Goal: Use online tool/utility: Utilize a website feature to perform a specific function

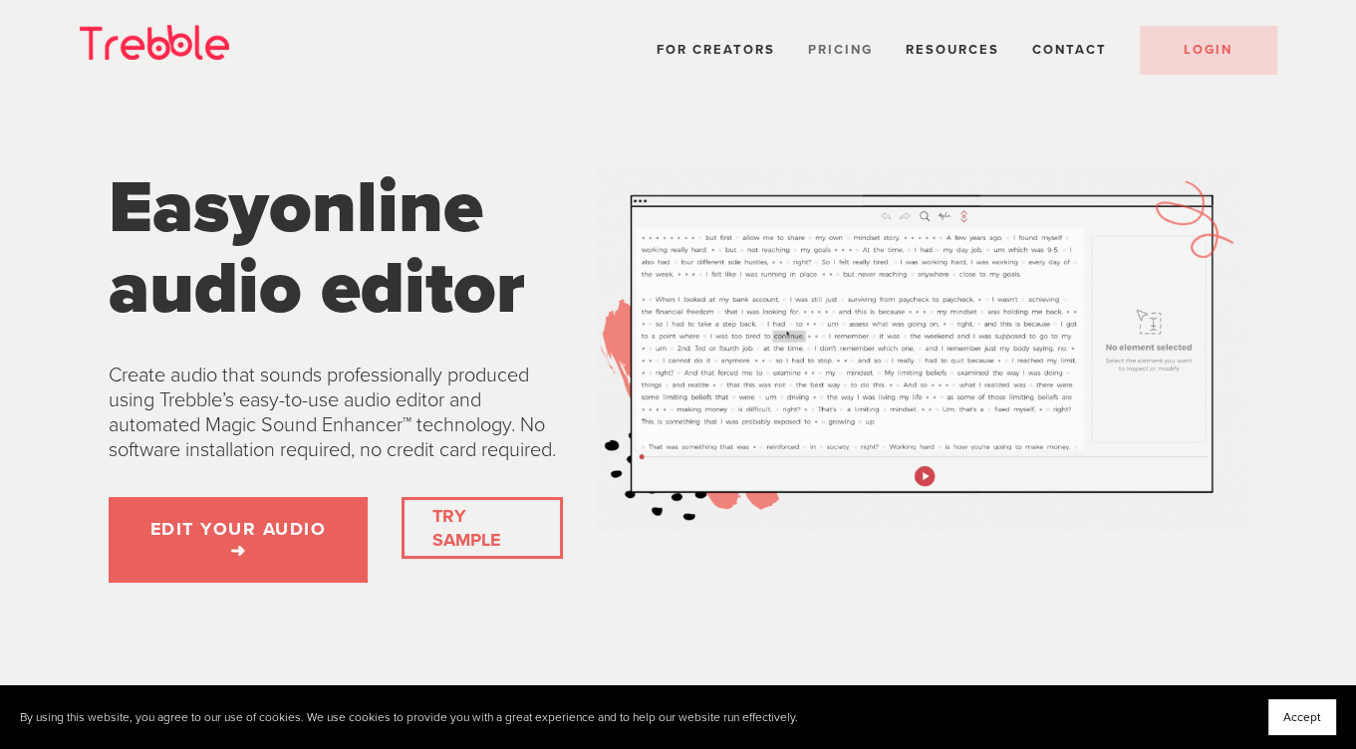
click at [829, 45] on span "Pricing" at bounding box center [840, 50] width 65 height 16
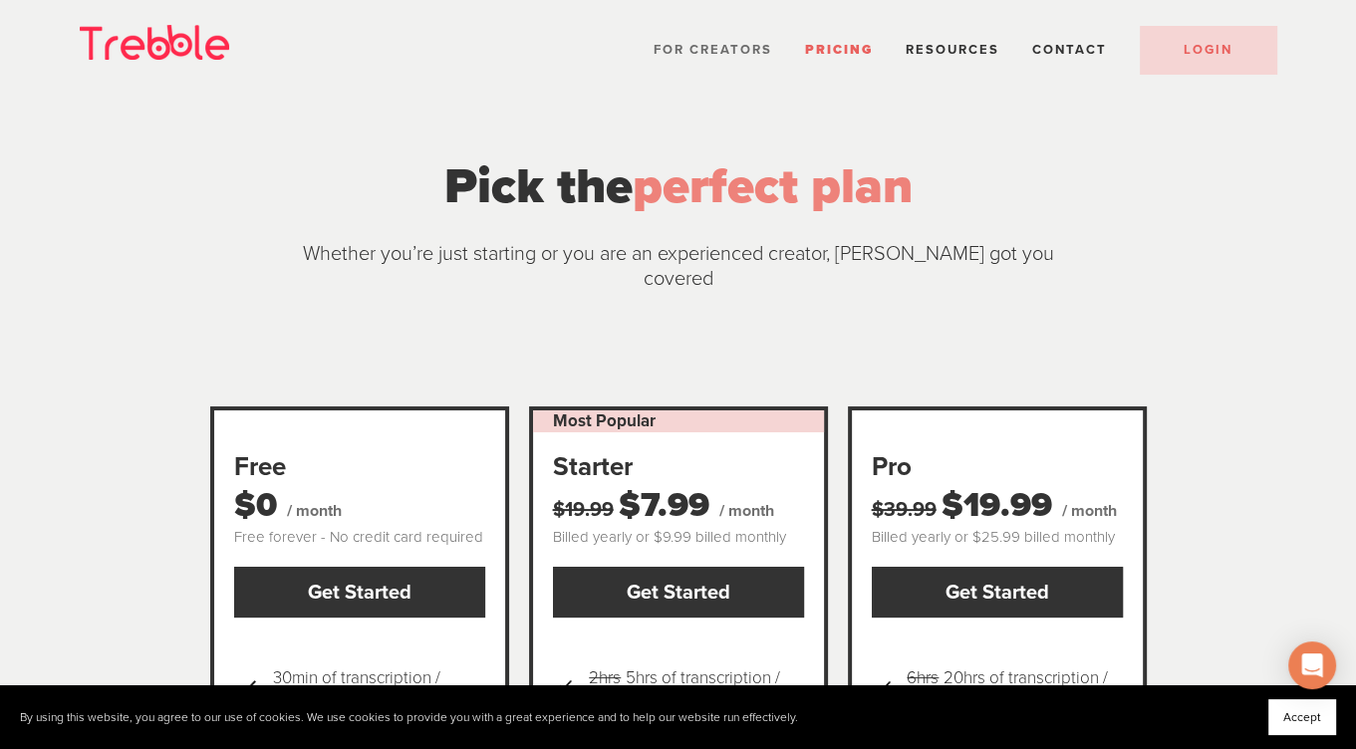
click at [709, 46] on span "For Creators" at bounding box center [713, 50] width 119 height 16
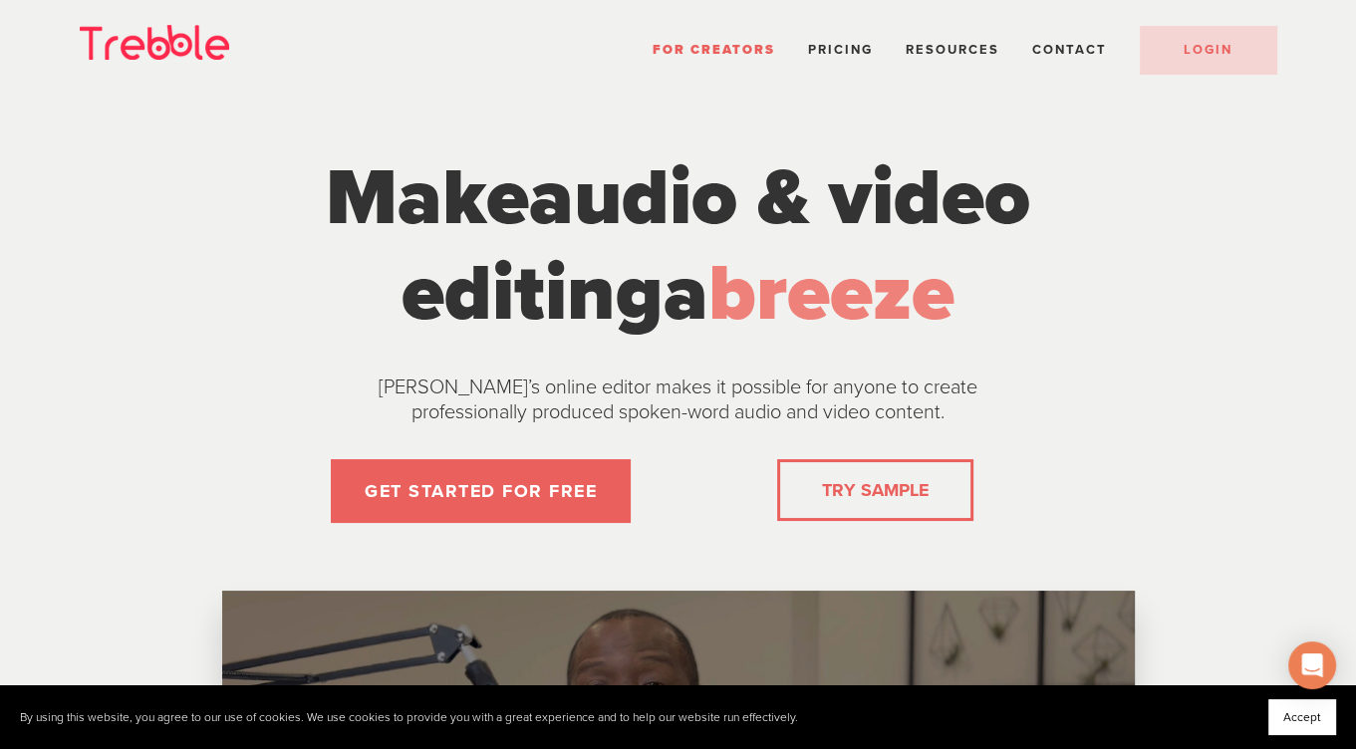
click at [898, 487] on link "TRY SAMPLE" at bounding box center [875, 490] width 123 height 40
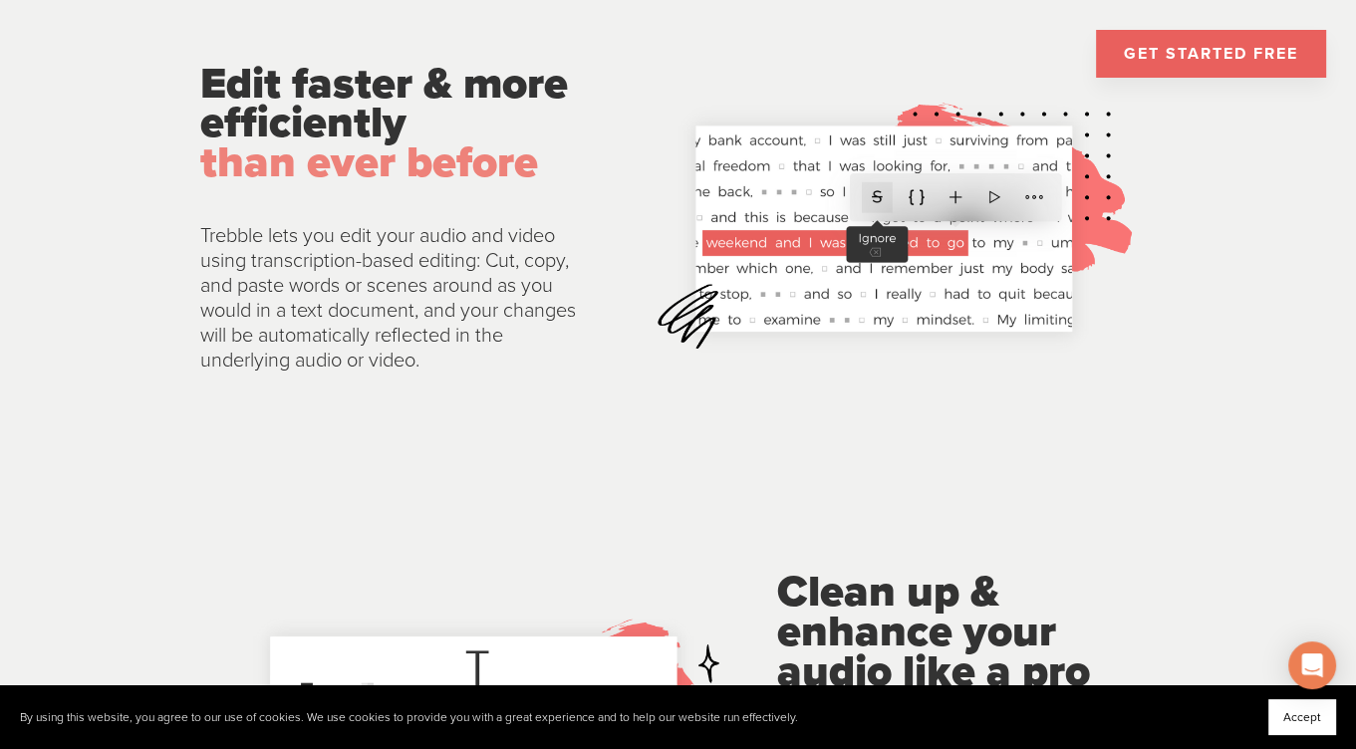
scroll to position [2578, 0]
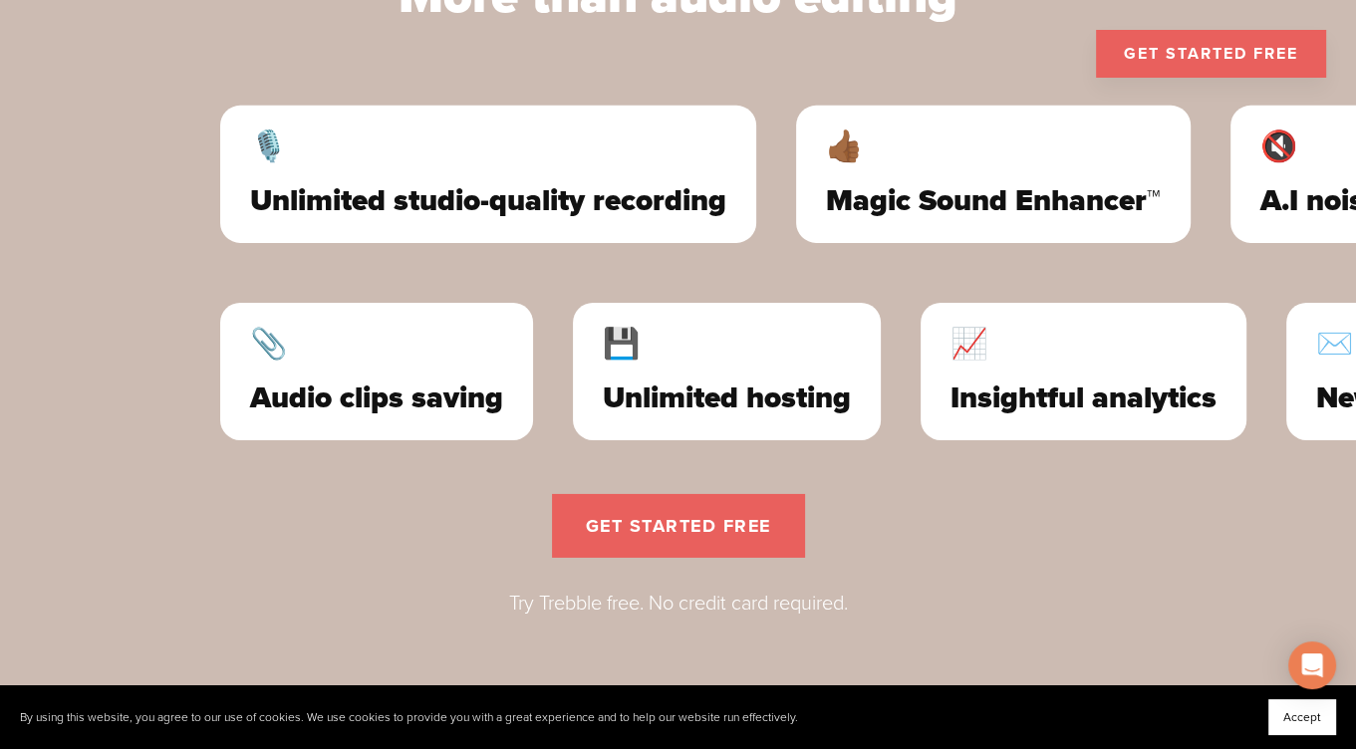
scroll to position [5728, 0]
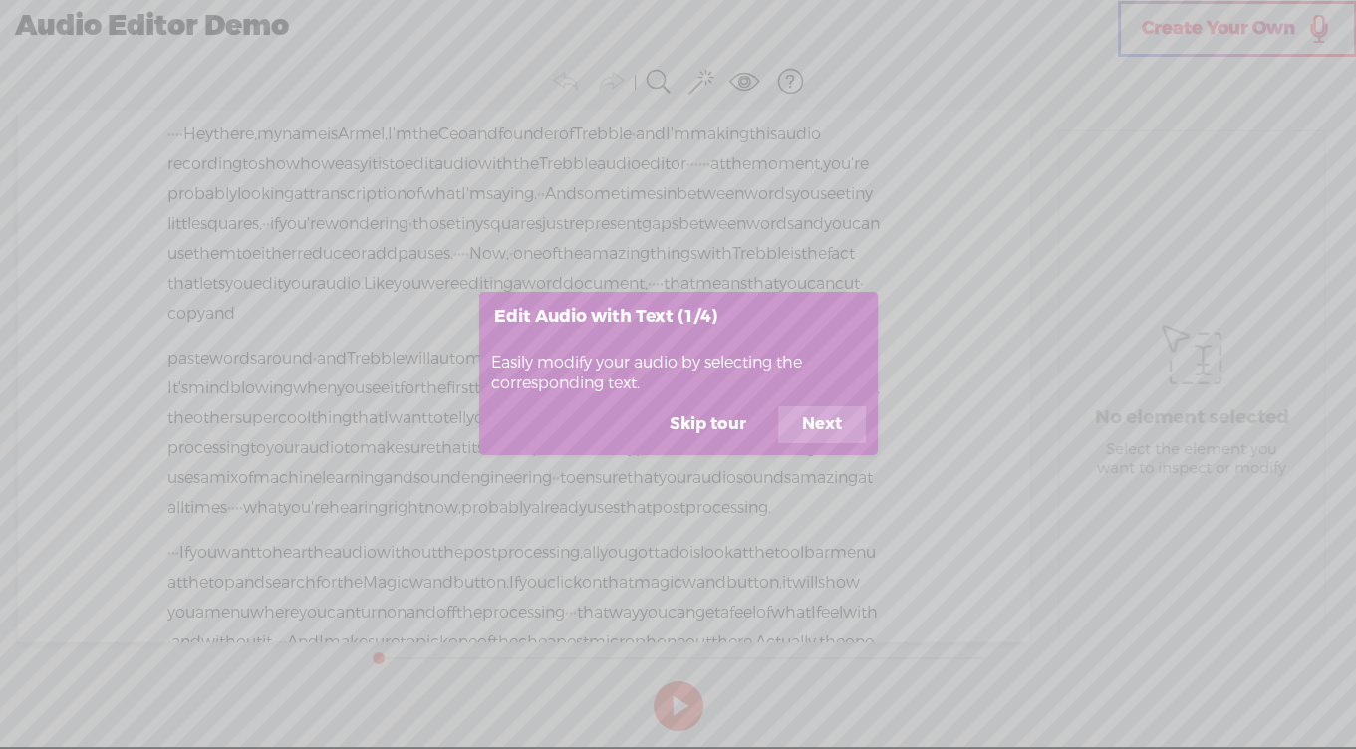
click at [794, 439] on button "Next" at bounding box center [822, 425] width 88 height 38
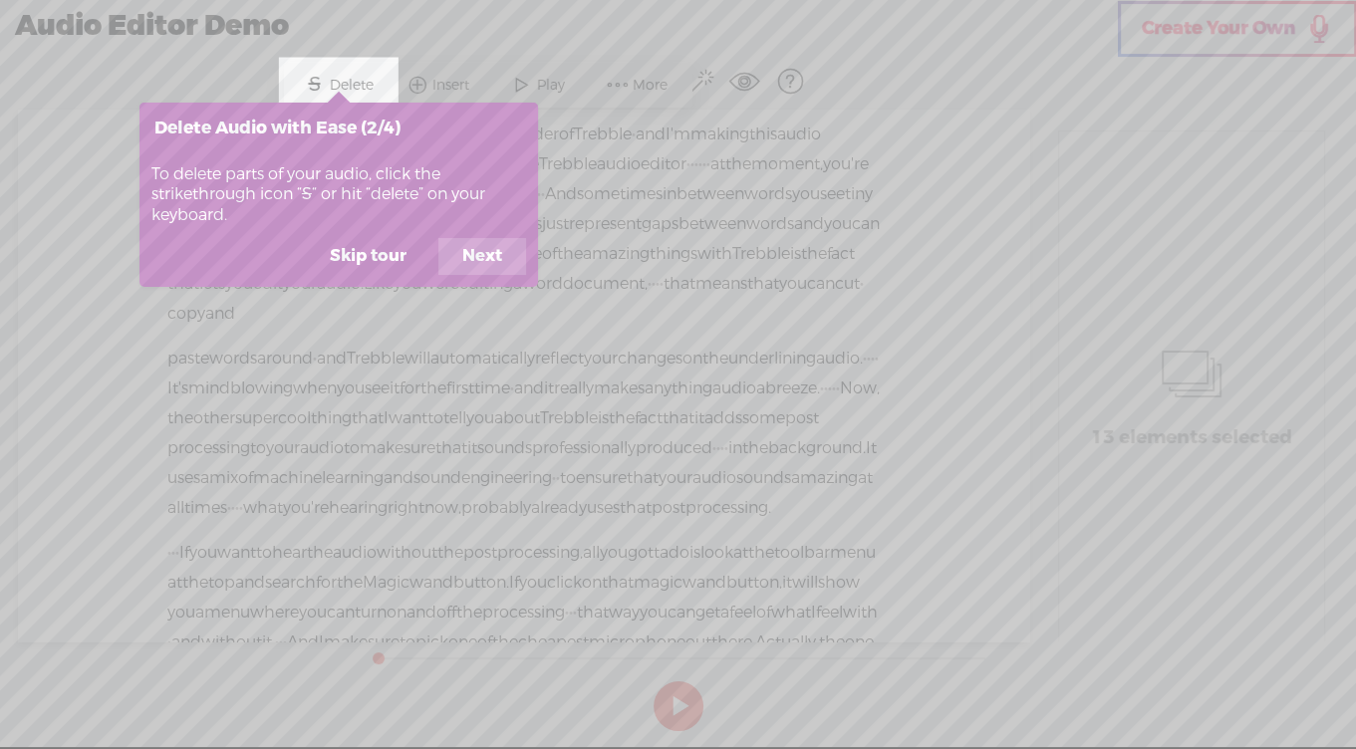
click at [497, 276] on button "Next" at bounding box center [482, 257] width 88 height 38
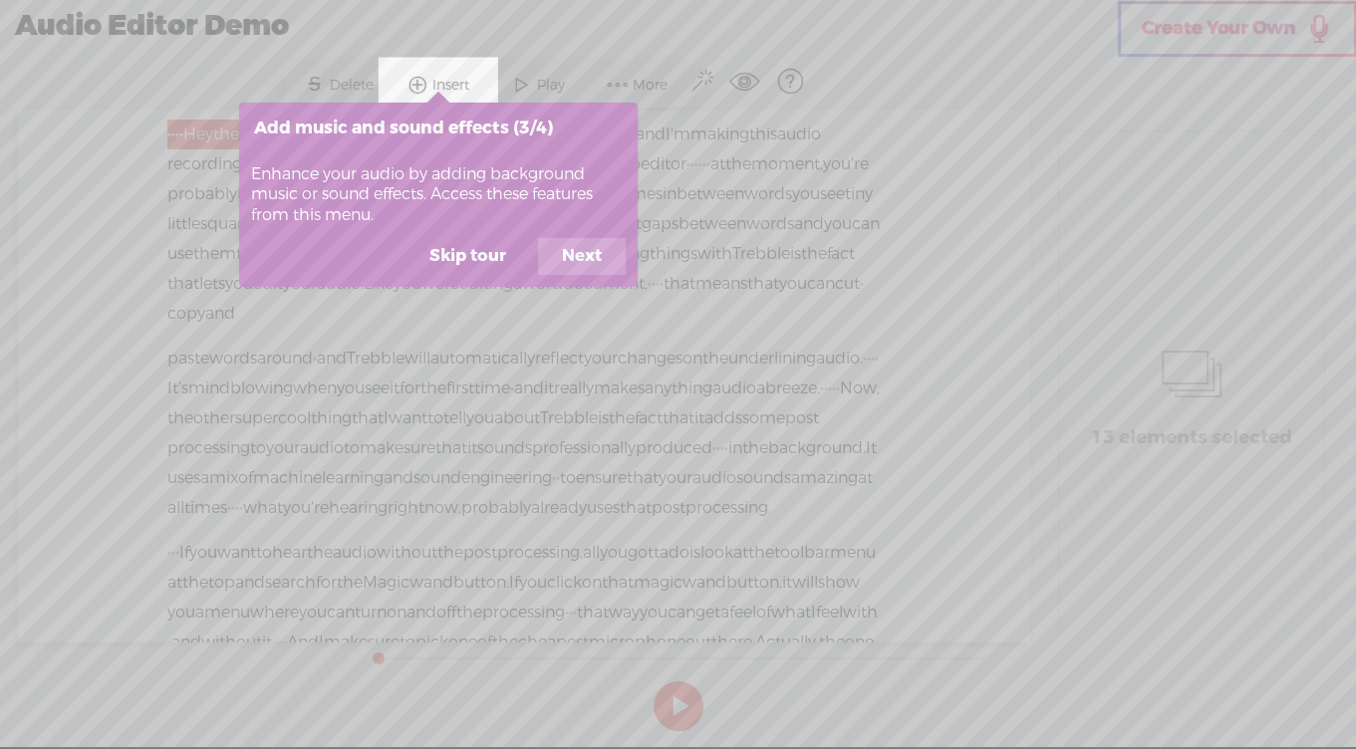
click at [564, 276] on button "Next" at bounding box center [582, 257] width 88 height 38
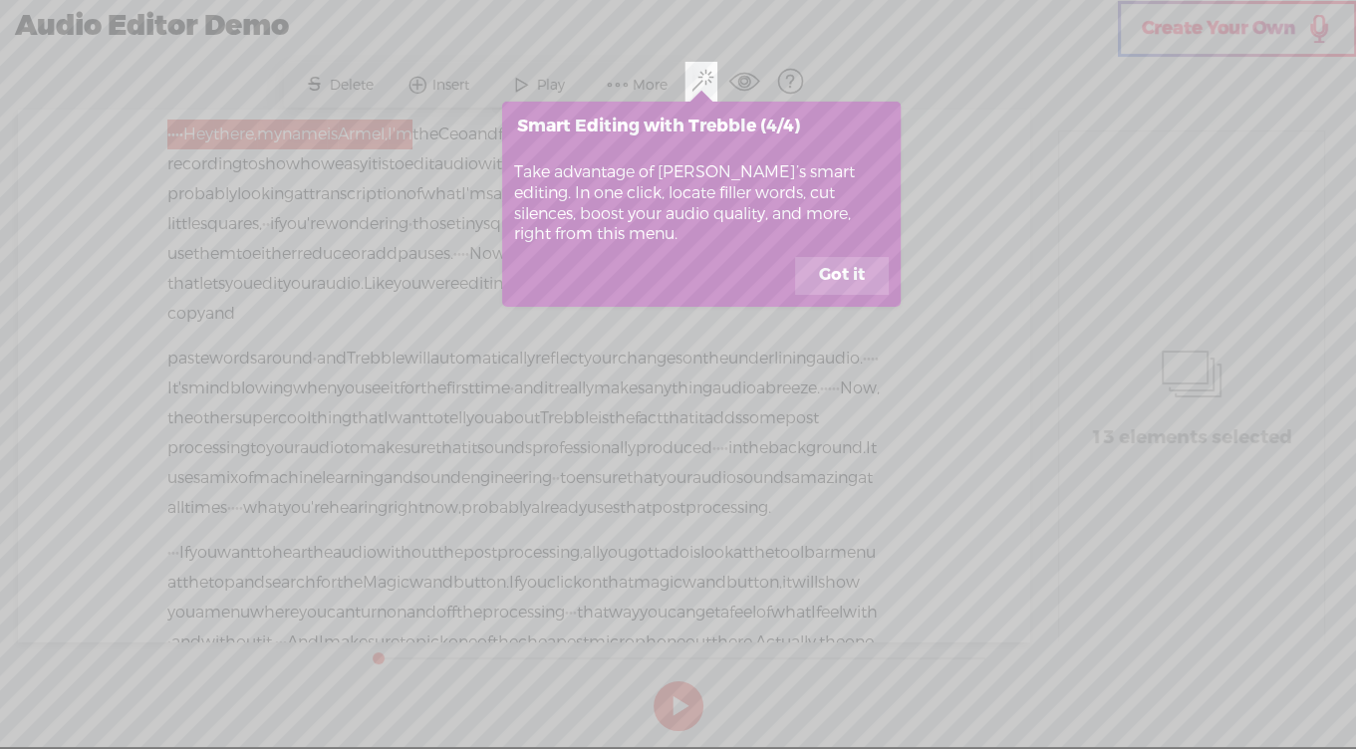
click at [835, 295] on button "Got it" at bounding box center [842, 276] width 94 height 38
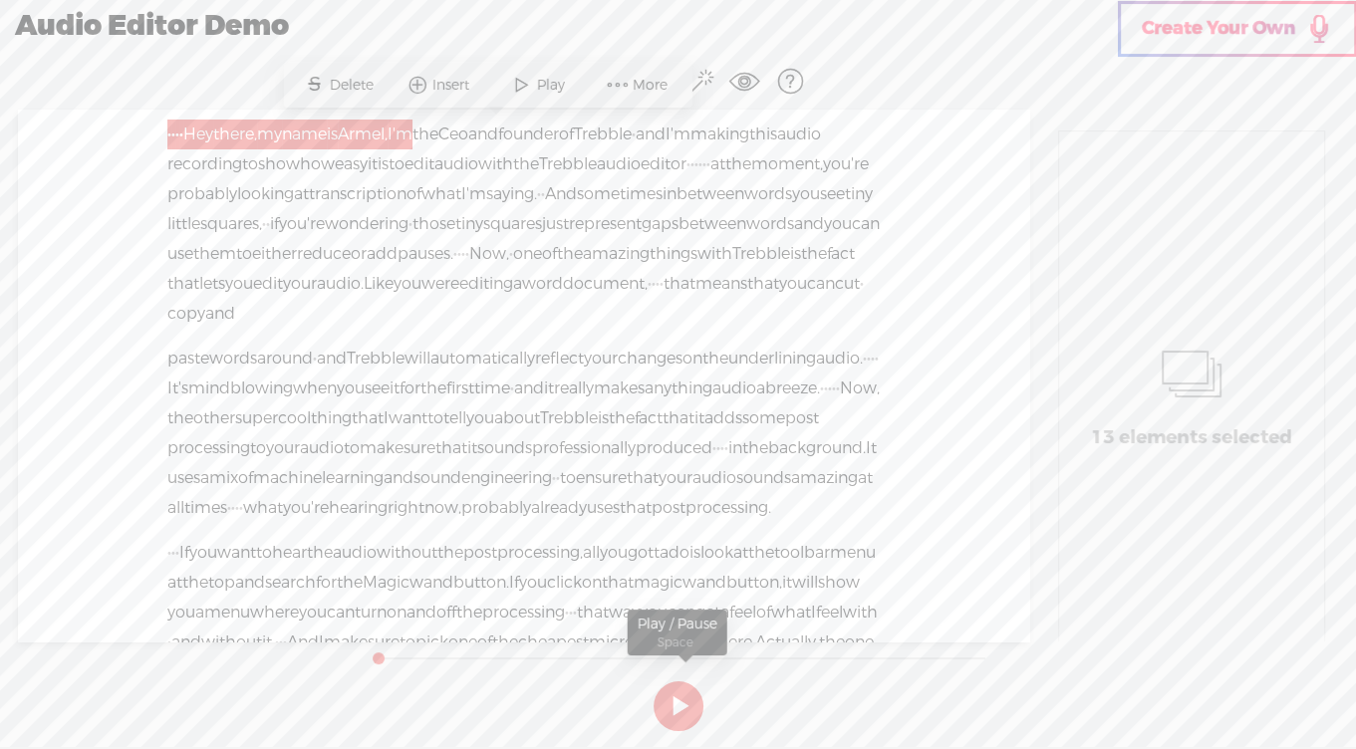
click at [674, 704] on button at bounding box center [679, 706] width 50 height 50
click at [895, 52] on div "Audio Editor Demo Create Your Own" at bounding box center [679, 26] width 1358 height 55
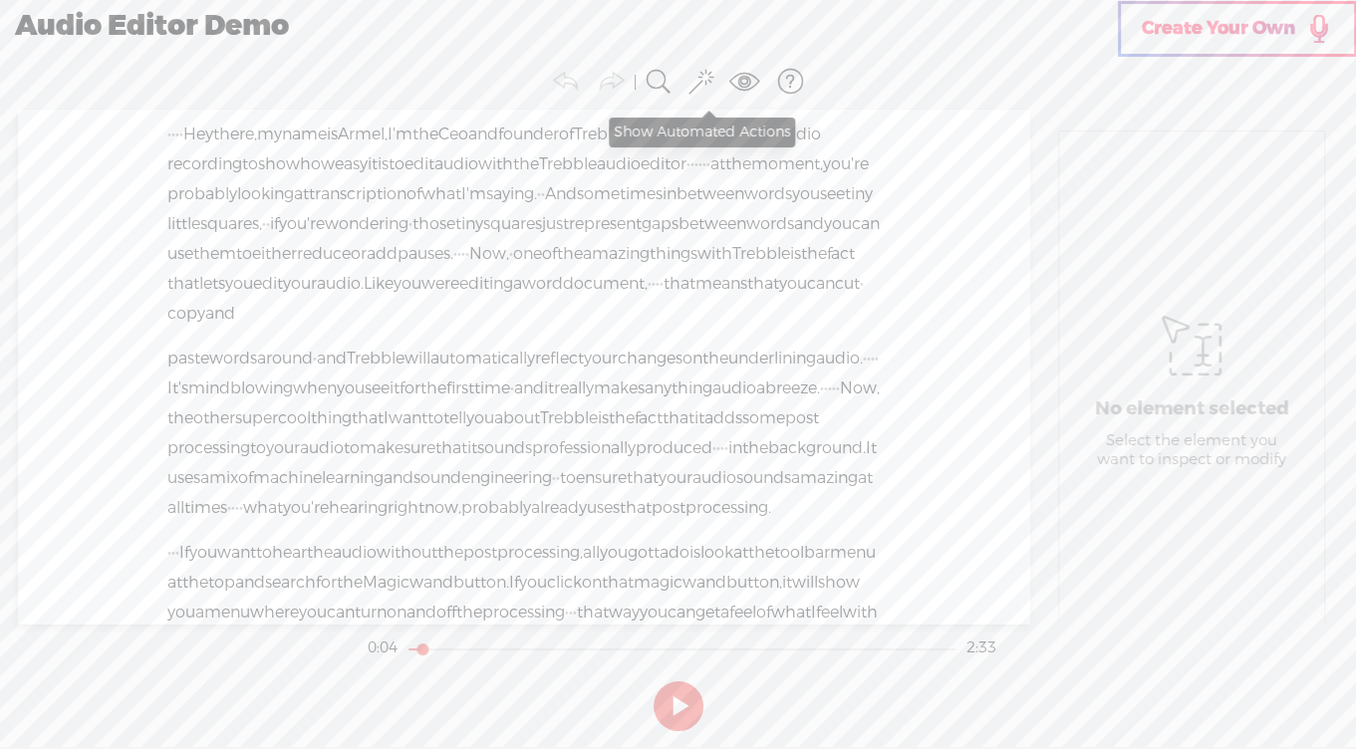
click at [696, 83] on span at bounding box center [701, 82] width 24 height 30
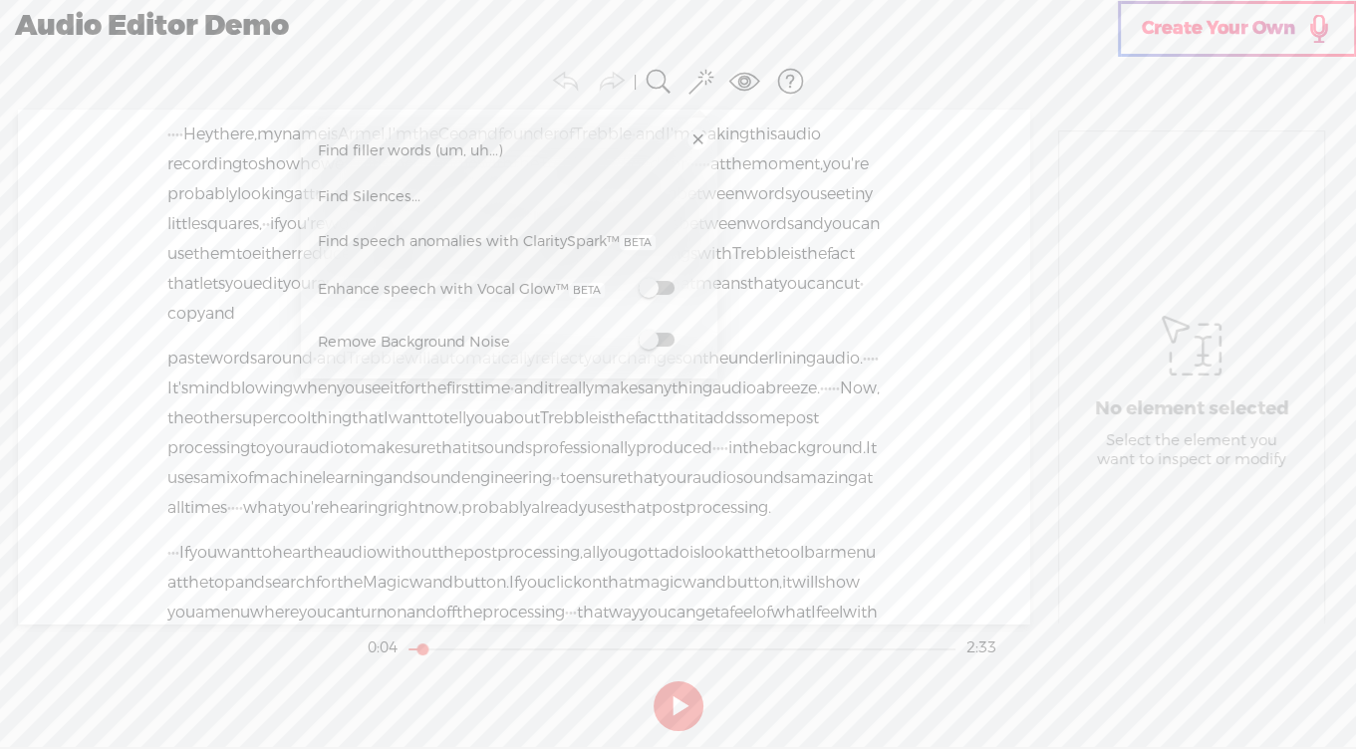
click at [311, 151] on span "Find filler words (um, uh...)" at bounding box center [410, 151] width 199 height 45
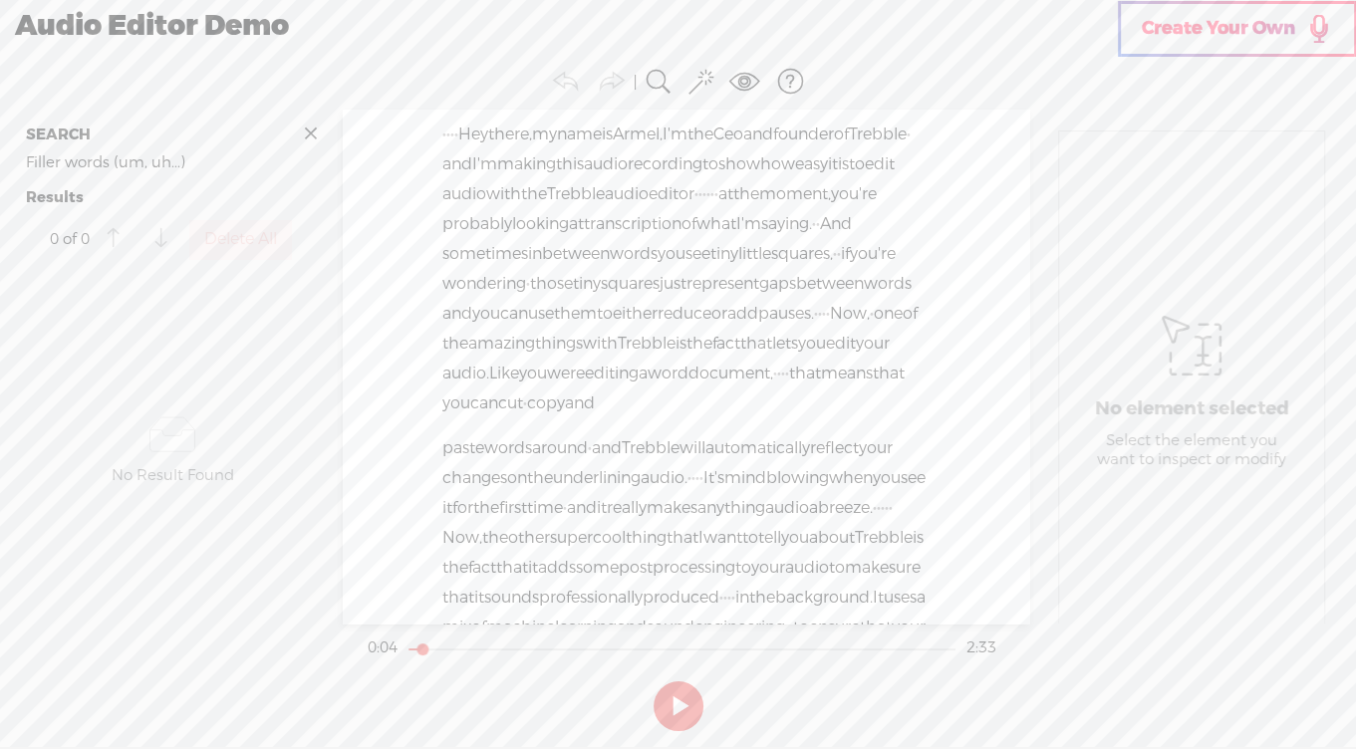
click at [167, 180] on span "Filler words (um, uh...)" at bounding box center [105, 163] width 159 height 36
click at [311, 132] on span at bounding box center [311, 134] width 30 height 30
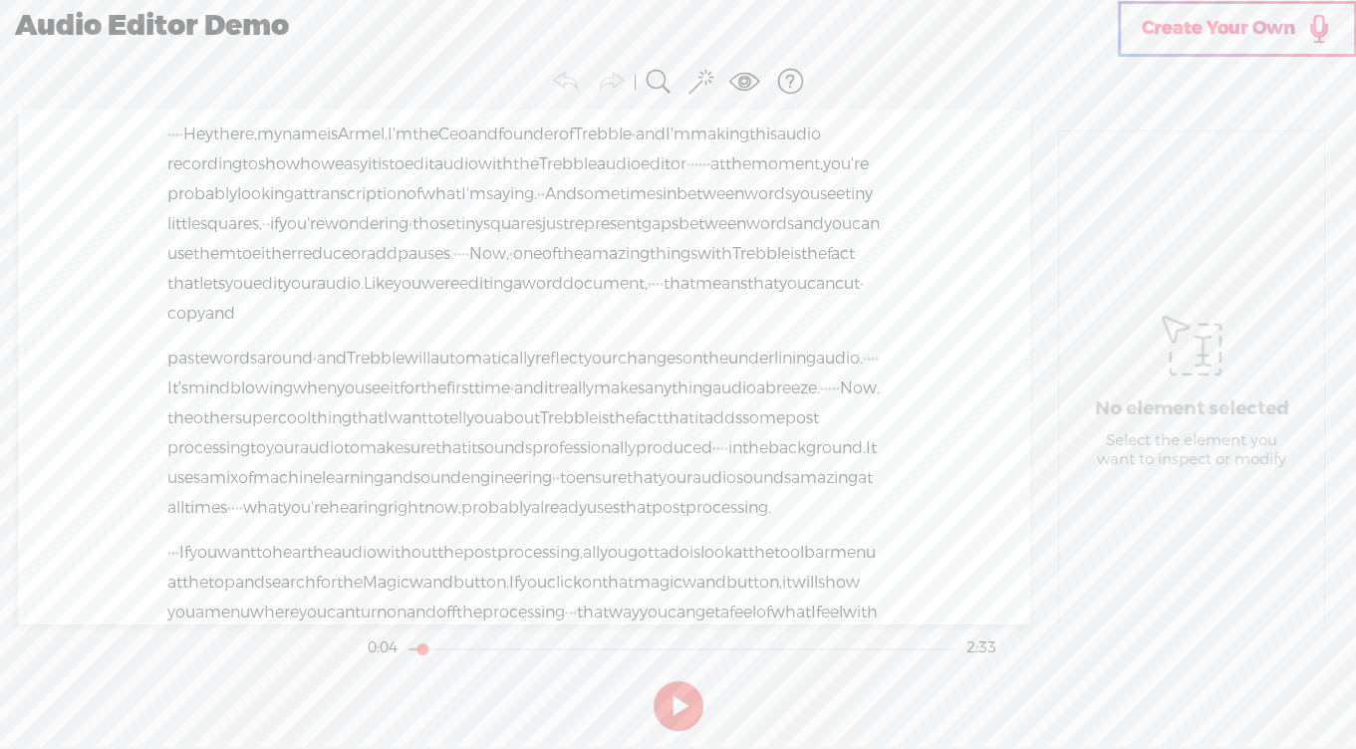
click at [644, 84] on span at bounding box center [659, 82] width 30 height 30
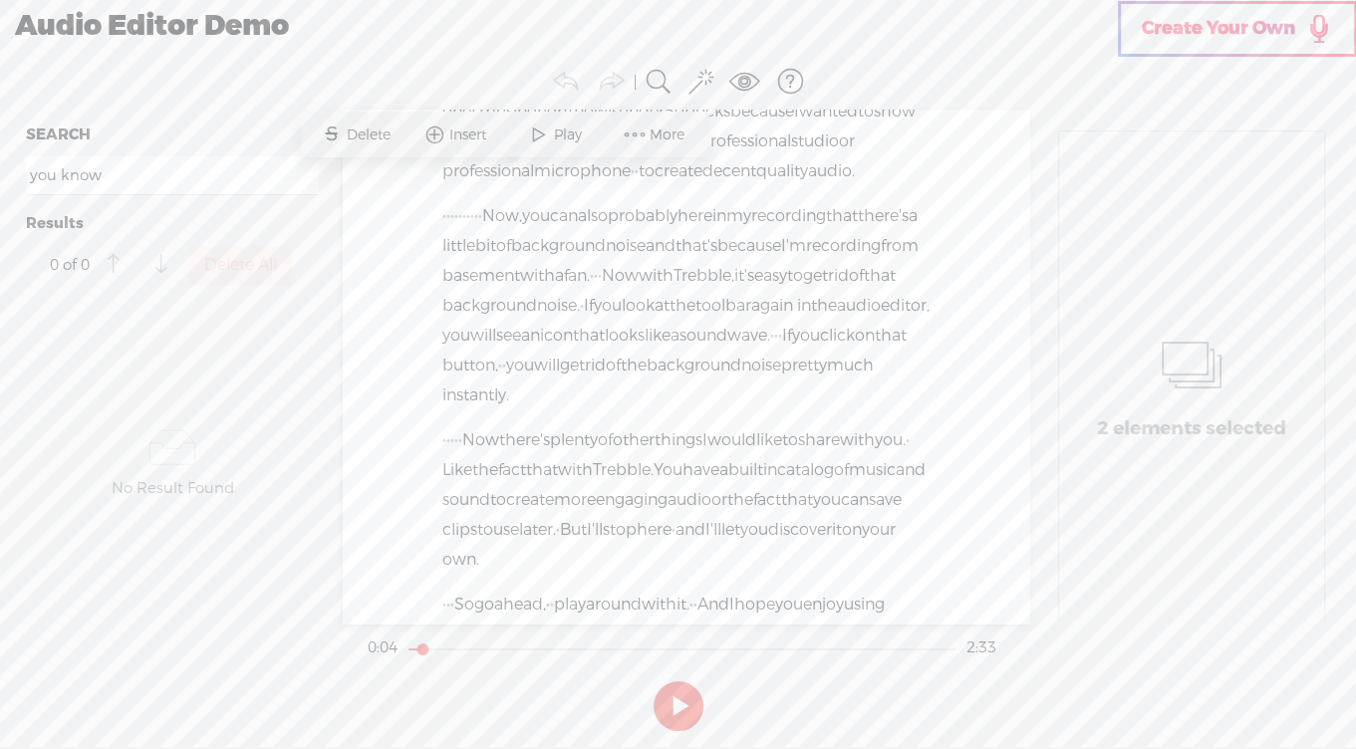
scroll to position [818, 0]
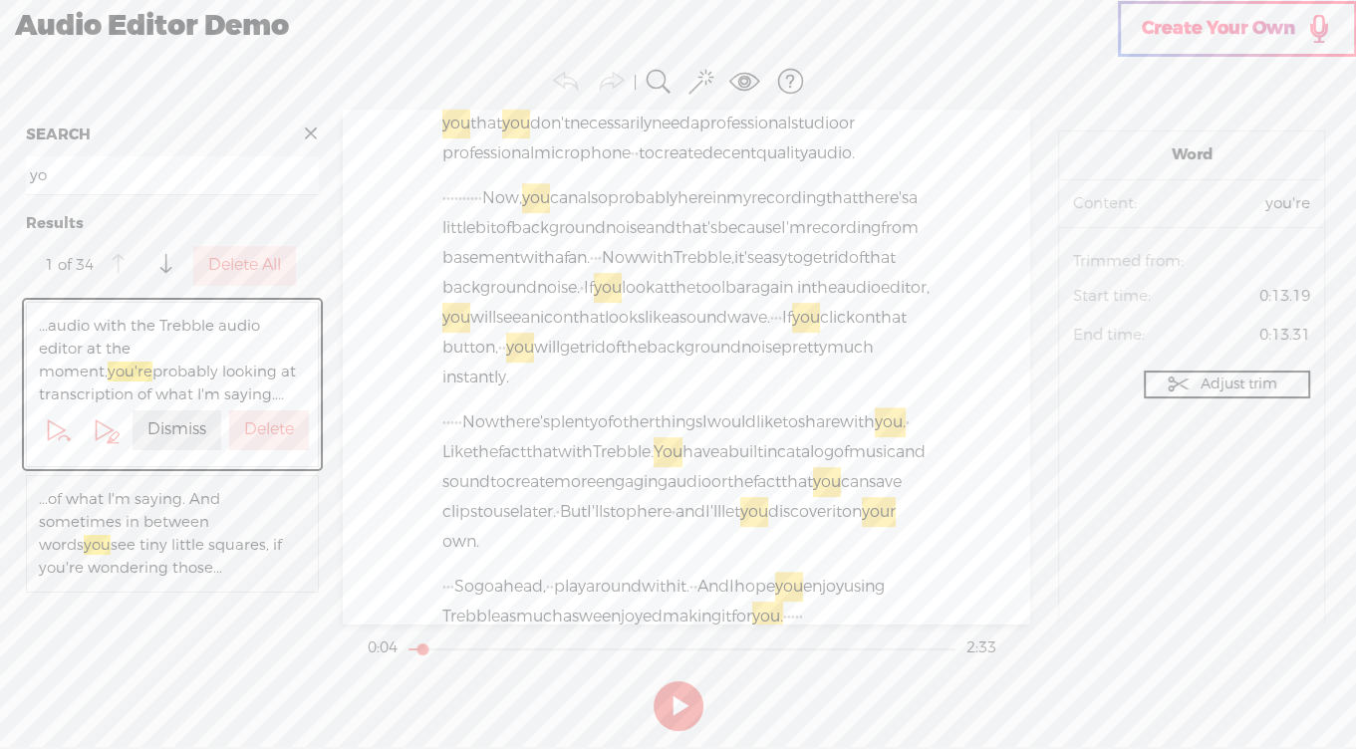
type input "y"
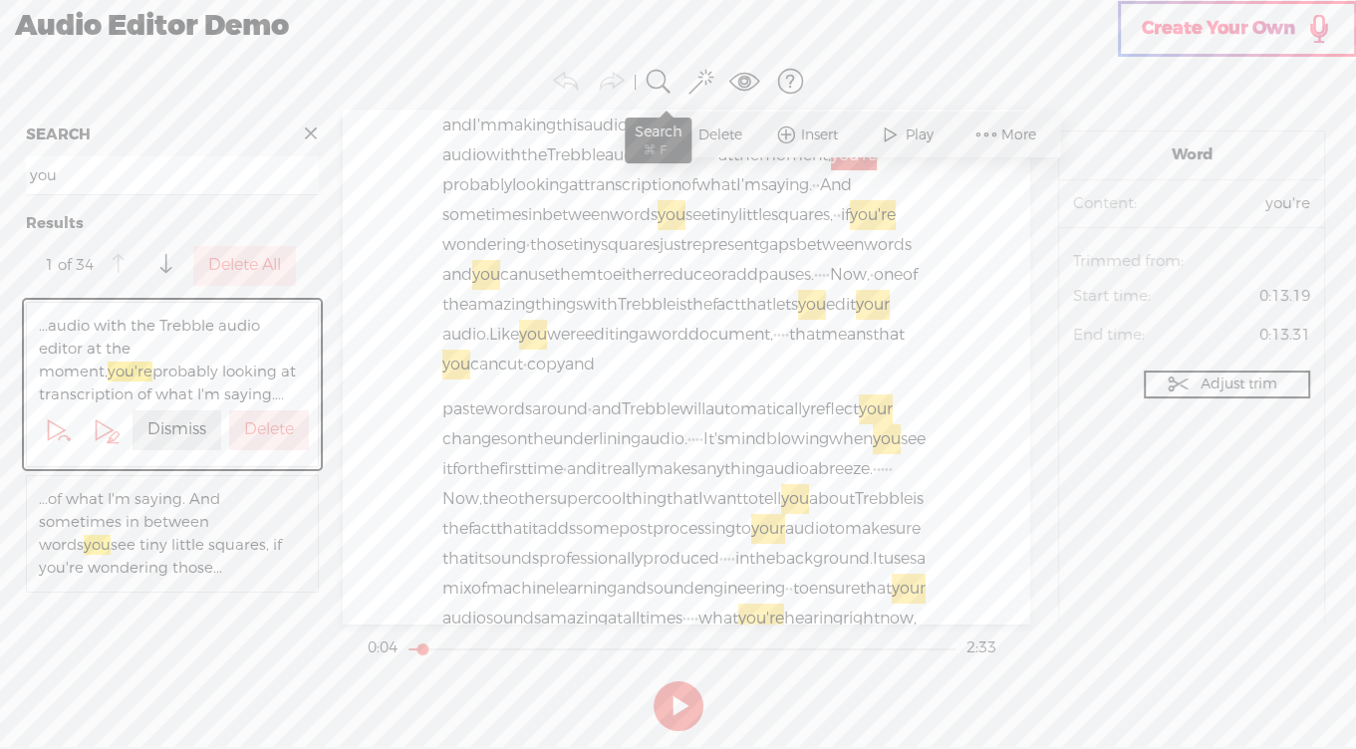
scroll to position [40, 0]
type input "y"
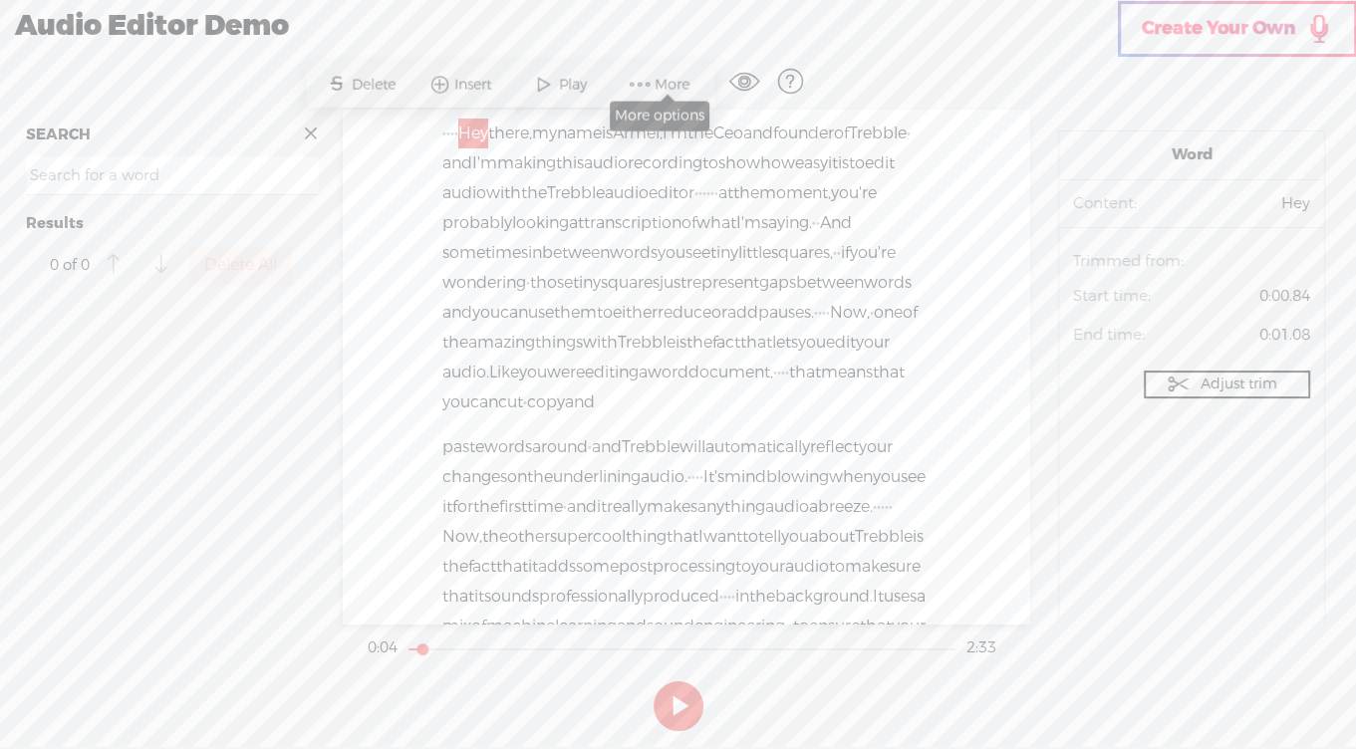
scroll to position [0, 0]
click at [1105, 597] on section "Word Content: Hey Audio source: Trimmed from: Start time: 0:00.84 End time: 0:0…" at bounding box center [1191, 388] width 267 height 514
click at [373, 217] on div "Unknown · · · · Hey there, · my name is Armel, · I'm the Ceo and founder of · T…" at bounding box center [686, 367] width 686 height 514
click at [461, 79] on span "Insert" at bounding box center [475, 86] width 42 height 20
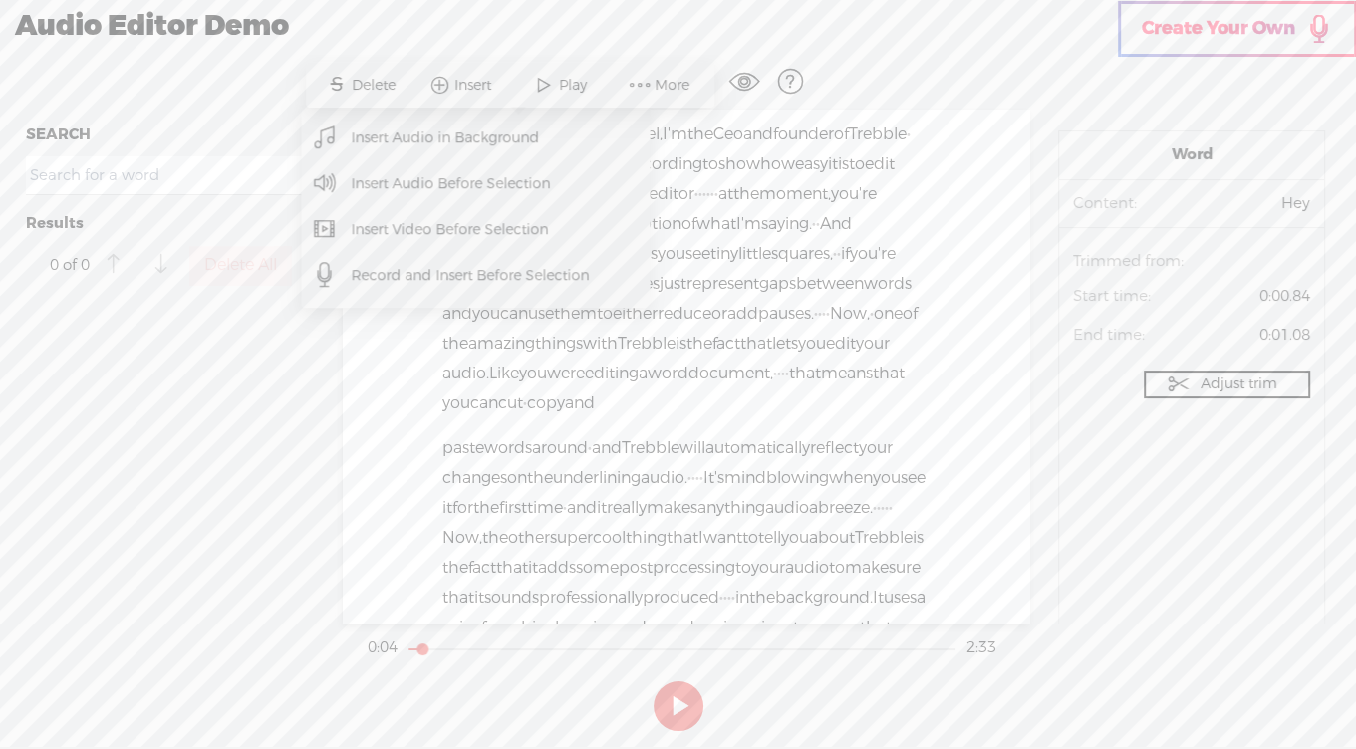
click at [966, 74] on section "Undo Redo Search Remove Background Noise AI Tools Configure Magic Sound Enhance…" at bounding box center [678, 82] width 1336 height 56
click at [655, 80] on span "More" at bounding box center [675, 86] width 40 height 20
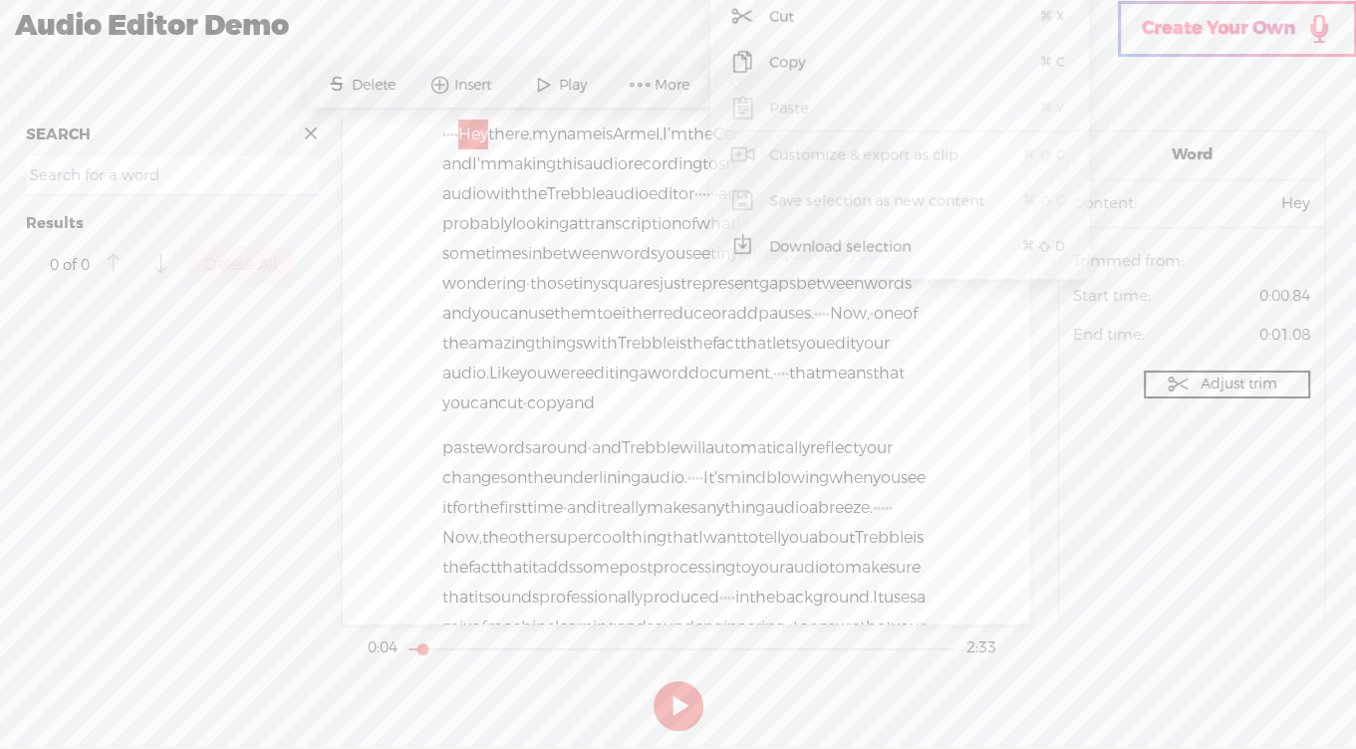
click at [299, 378] on div at bounding box center [172, 465] width 309 height 335
click at [841, 269] on span "if" at bounding box center [845, 254] width 9 height 30
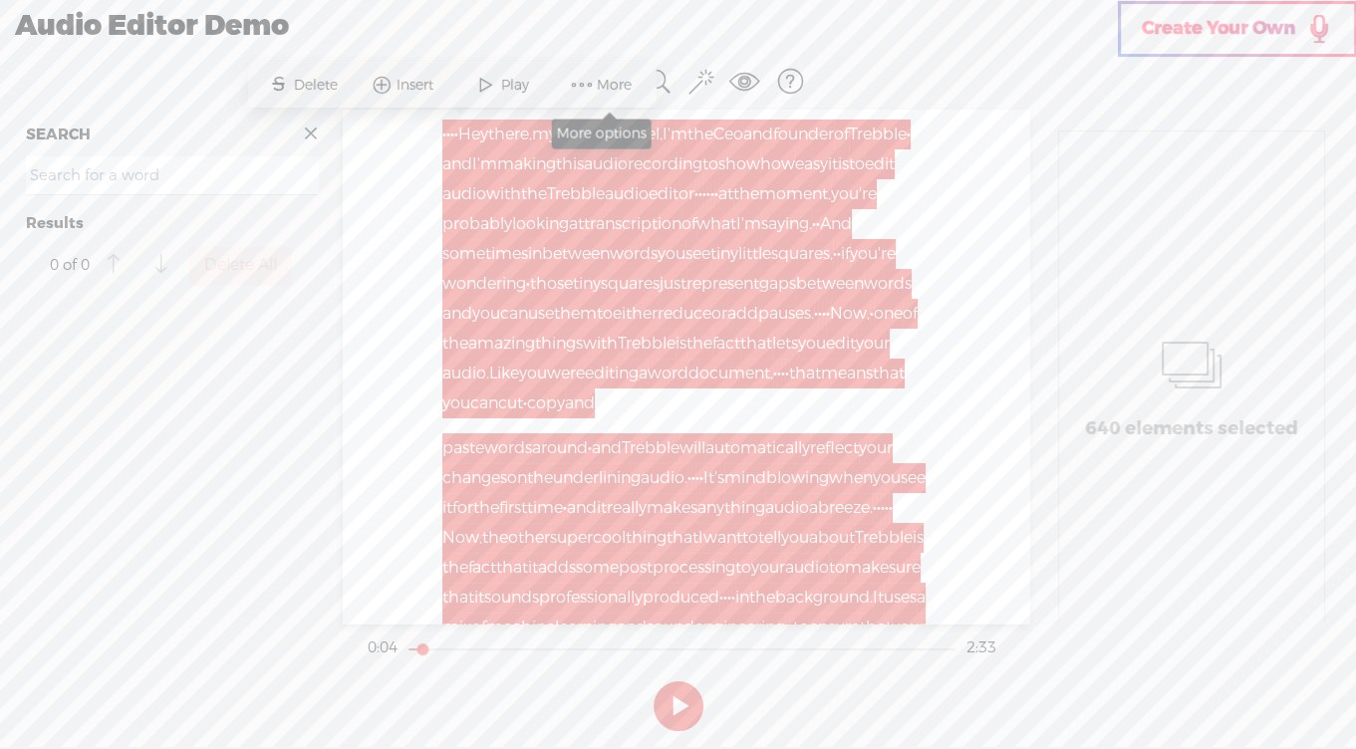
click at [617, 79] on span "More" at bounding box center [617, 86] width 40 height 20
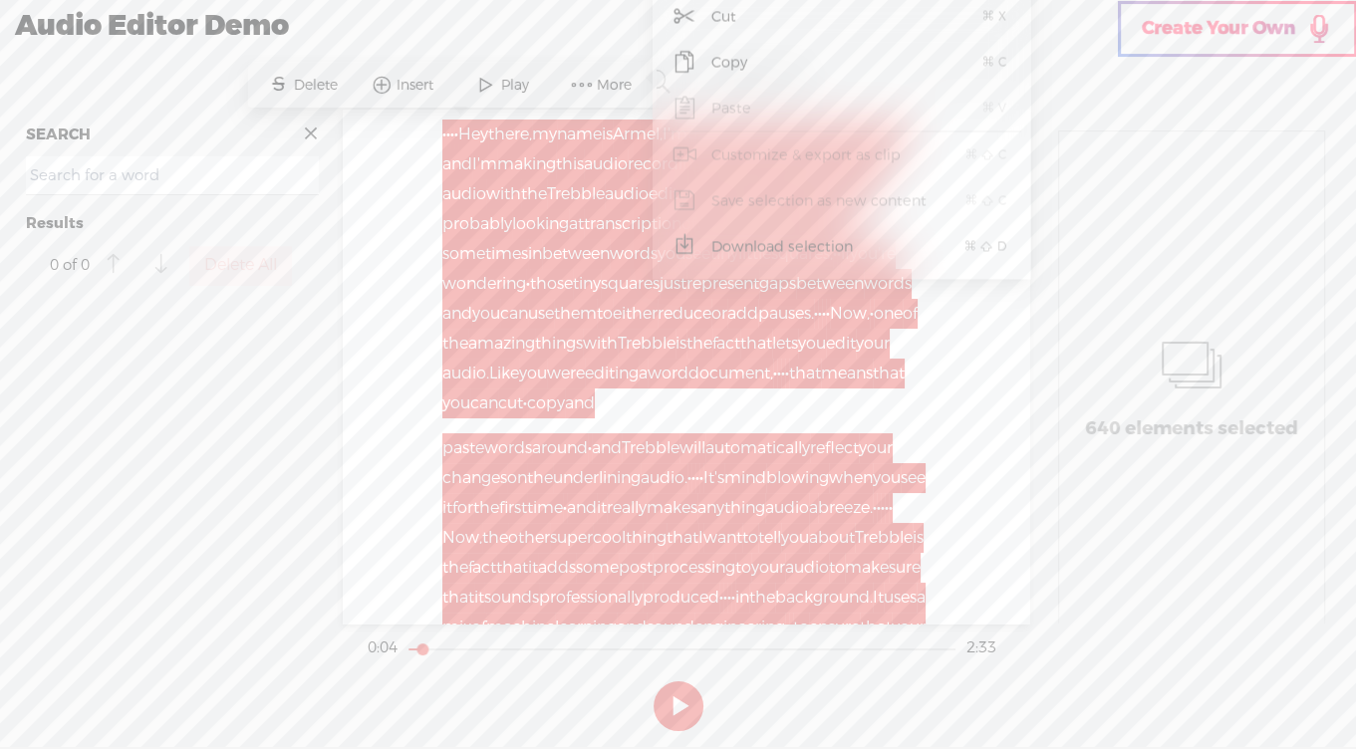
click at [781, 249] on span "Download selection" at bounding box center [783, 246] width 220 height 45
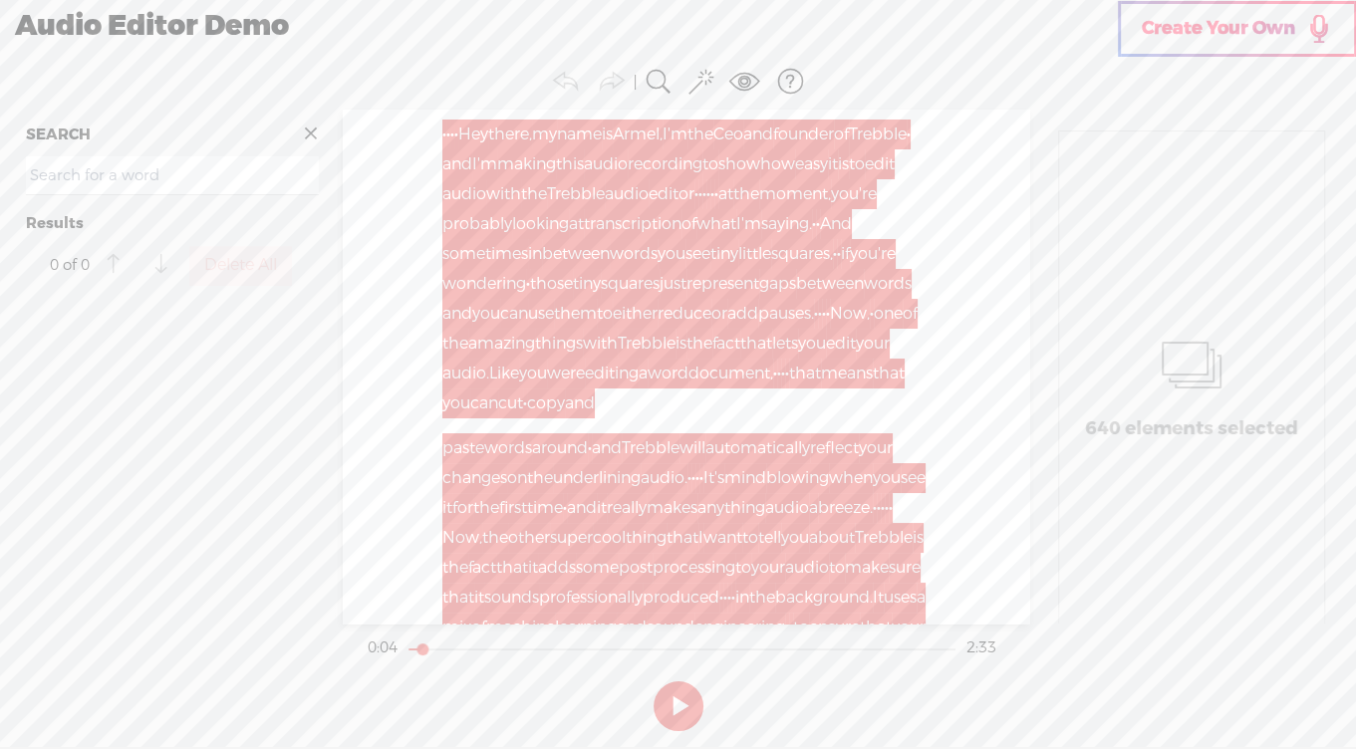
click at [164, 607] on div at bounding box center [172, 465] width 309 height 335
